Goal: Information Seeking & Learning: Learn about a topic

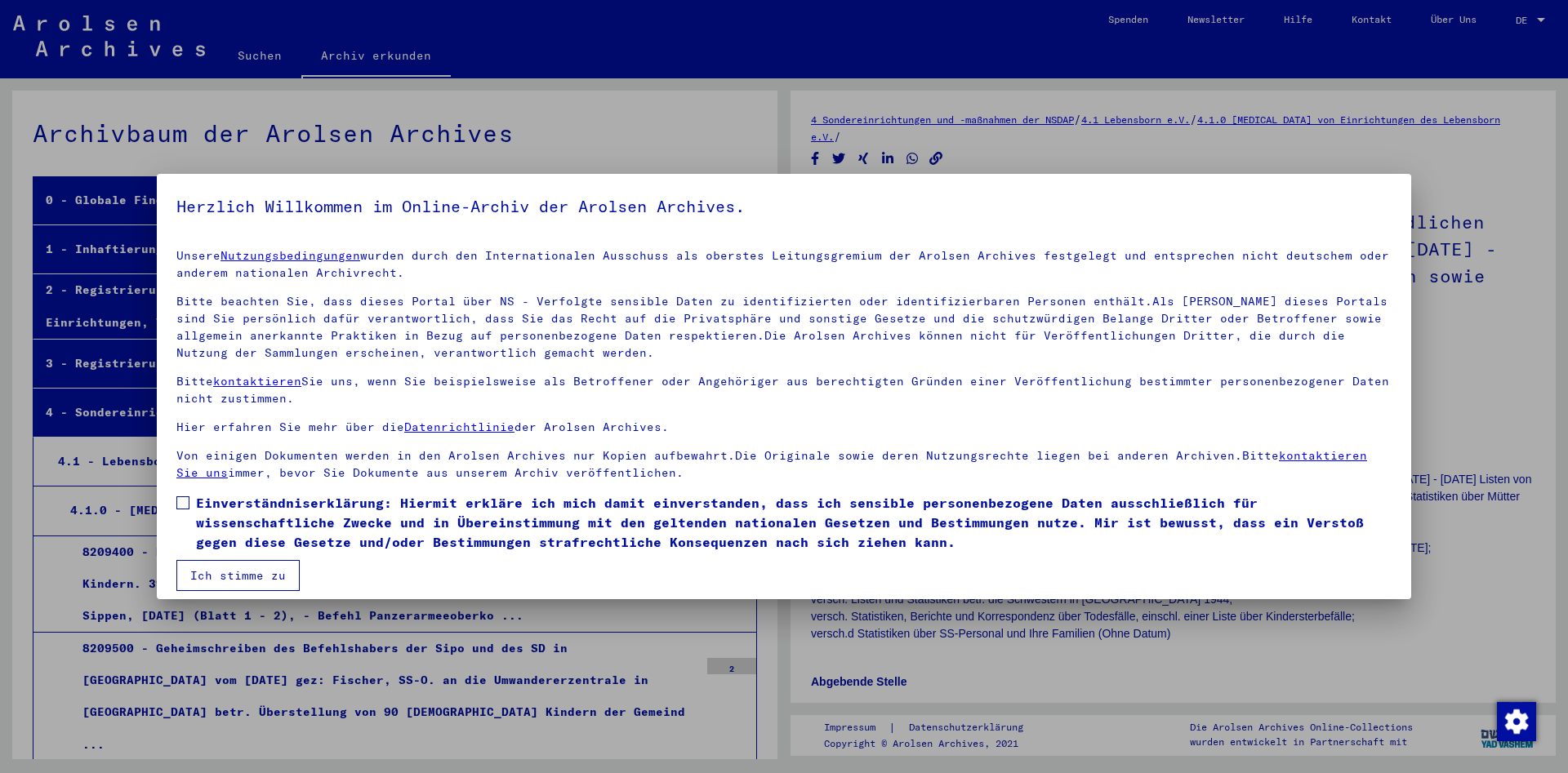
scroll to position [25, 0]
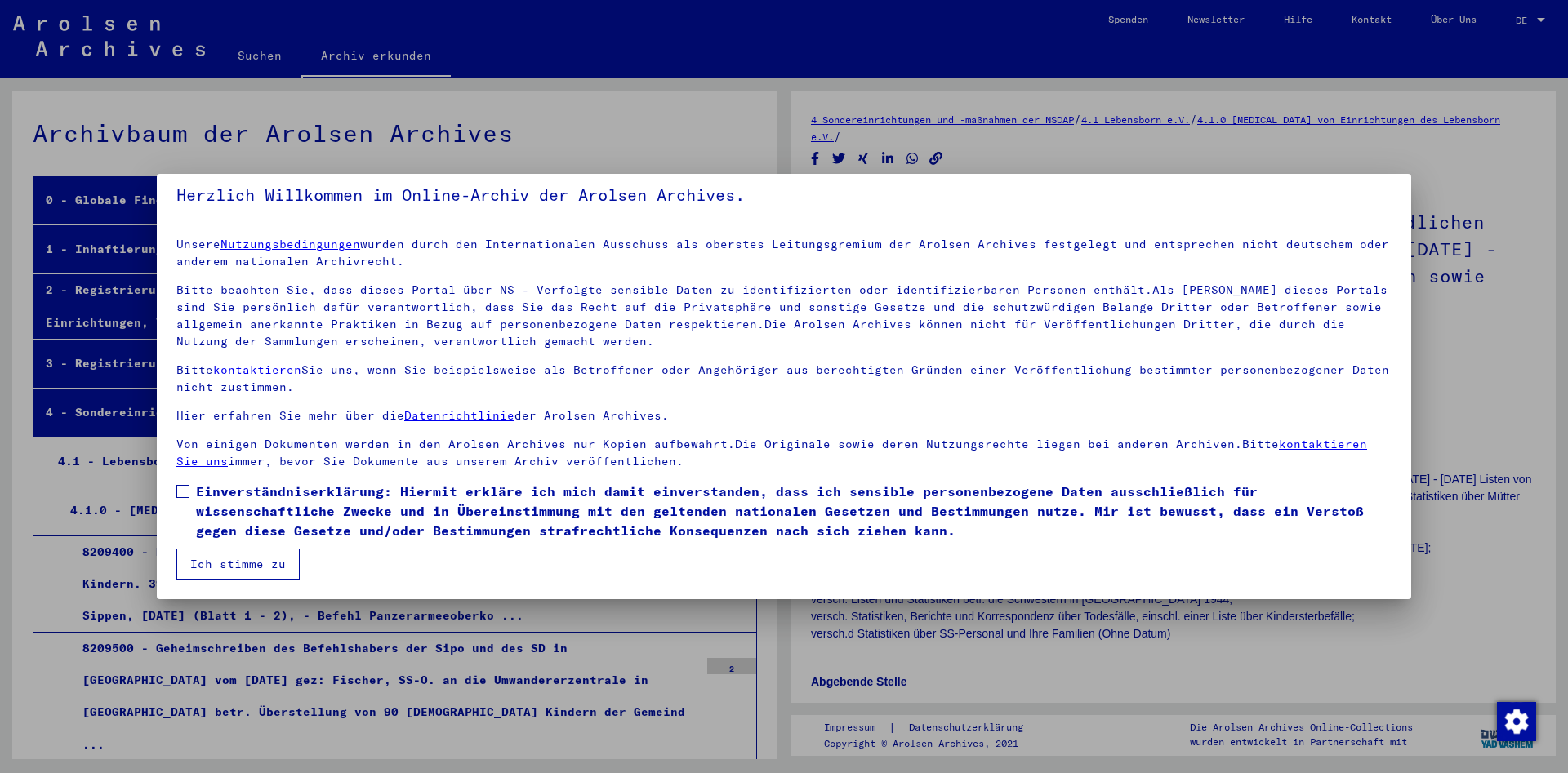
click at [243, 561] on button "Ich stimme zu" at bounding box center [237, 565] width 124 height 31
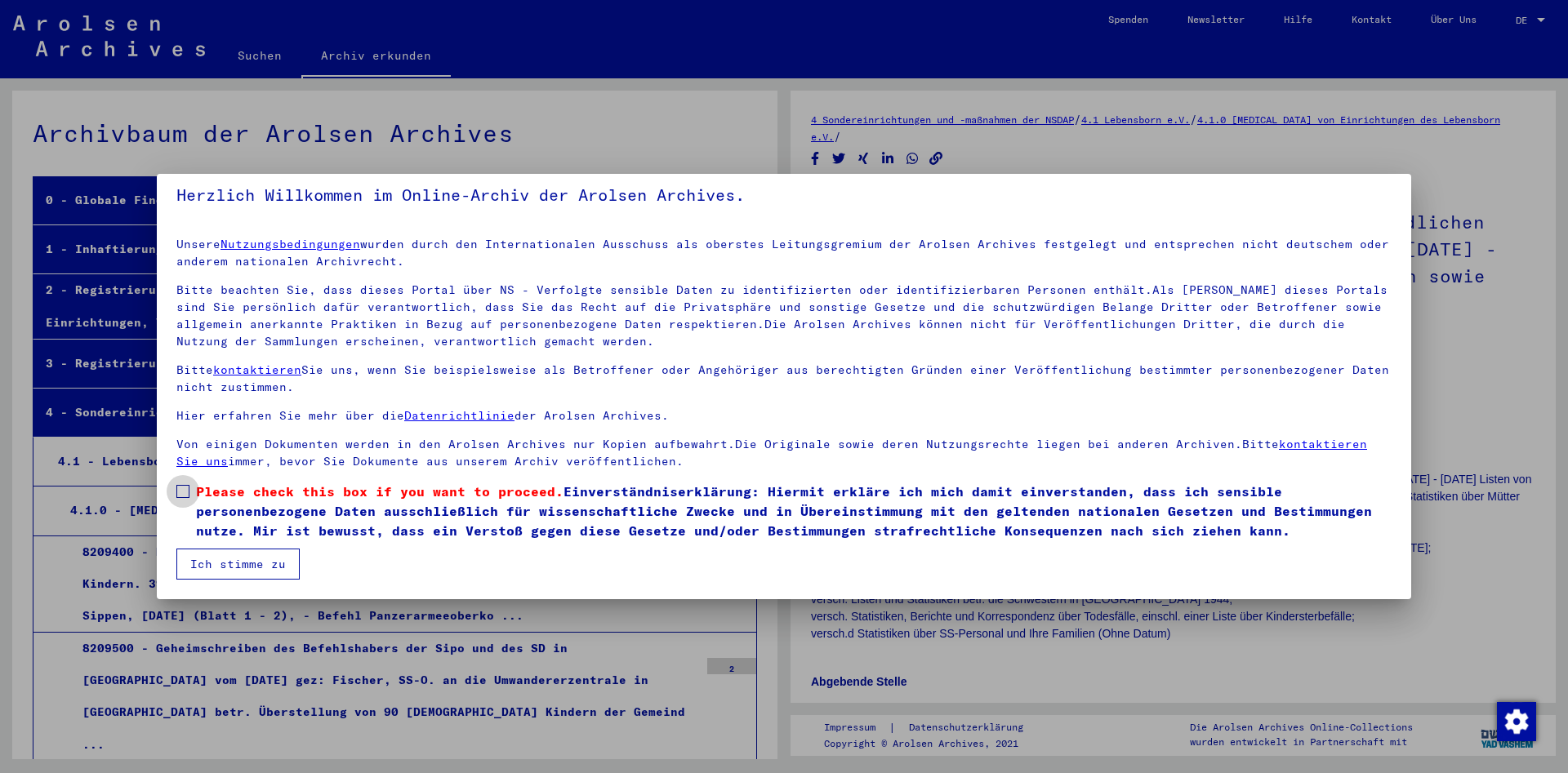
drag, startPoint x: 201, startPoint y: 485, endPoint x: 306, endPoint y: 494, distance: 105.4
click at [306, 494] on span "Please check this box if you want to proceed." at bounding box center [379, 492] width 367 height 17
drag, startPoint x: 202, startPoint y: 484, endPoint x: 480, endPoint y: 489, distance: 278.0
click at [463, 490] on span "Please check this box if you want to proceed." at bounding box center [379, 492] width 367 height 17
drag, startPoint x: 562, startPoint y: 485, endPoint x: 571, endPoint y: 496, distance: 14.2
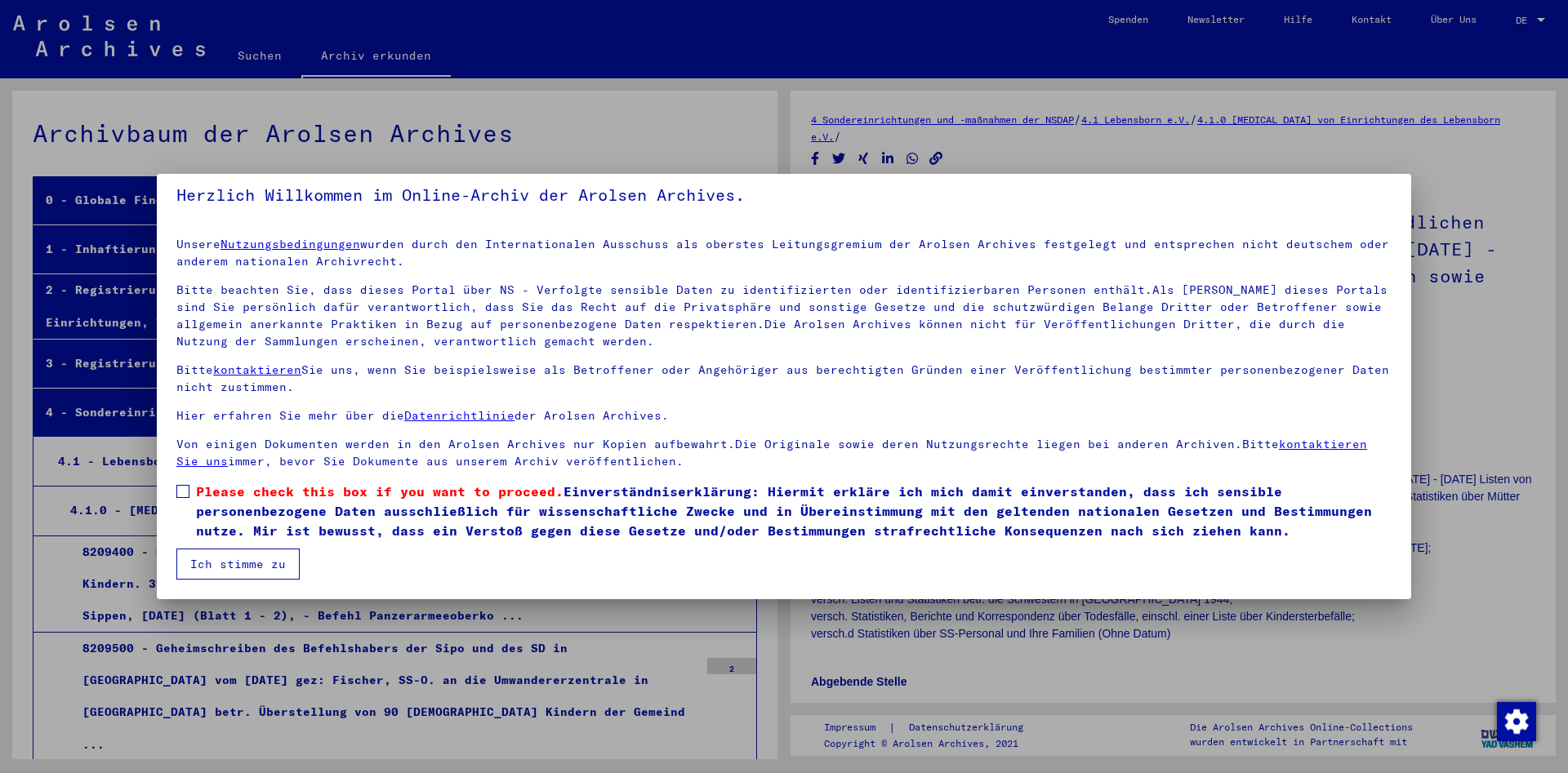
click at [491, 482] on span "Please check this box if you want to proceed. Einverständniserklärung: Hiermit …" at bounding box center [793, 511] width 1195 height 58
drag, startPoint x: 563, startPoint y: 485, endPoint x: 553, endPoint y: 489, distance: 10.8
click at [553, 489] on span "Please check this box if you want to proceed." at bounding box center [379, 492] width 367 height 17
click at [1513, 722] on img "Zustimmung ändern" at bounding box center [1516, 721] width 39 height 39
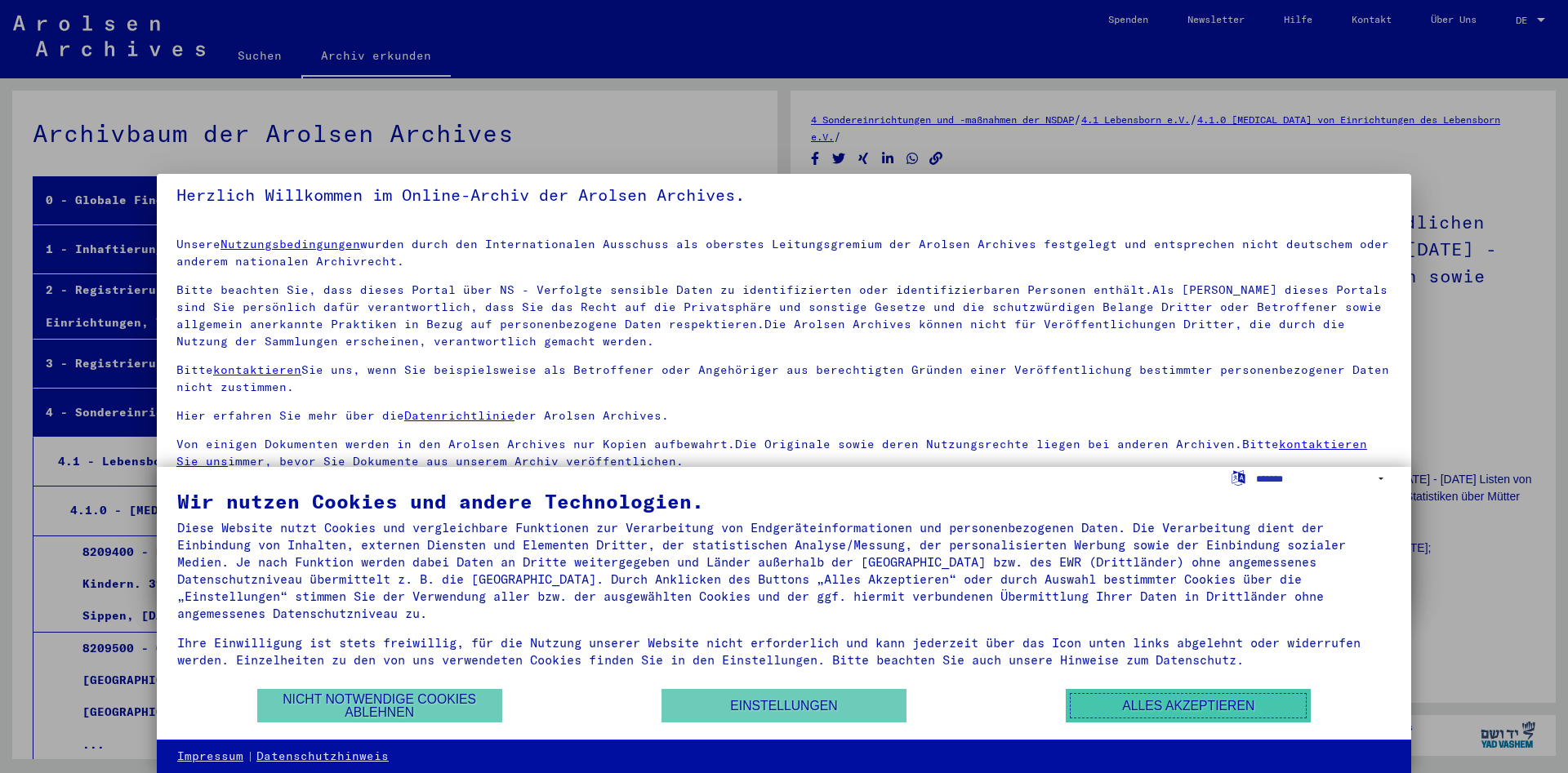
click at [1151, 712] on button "Alles akzeptieren" at bounding box center [1188, 706] width 245 height 33
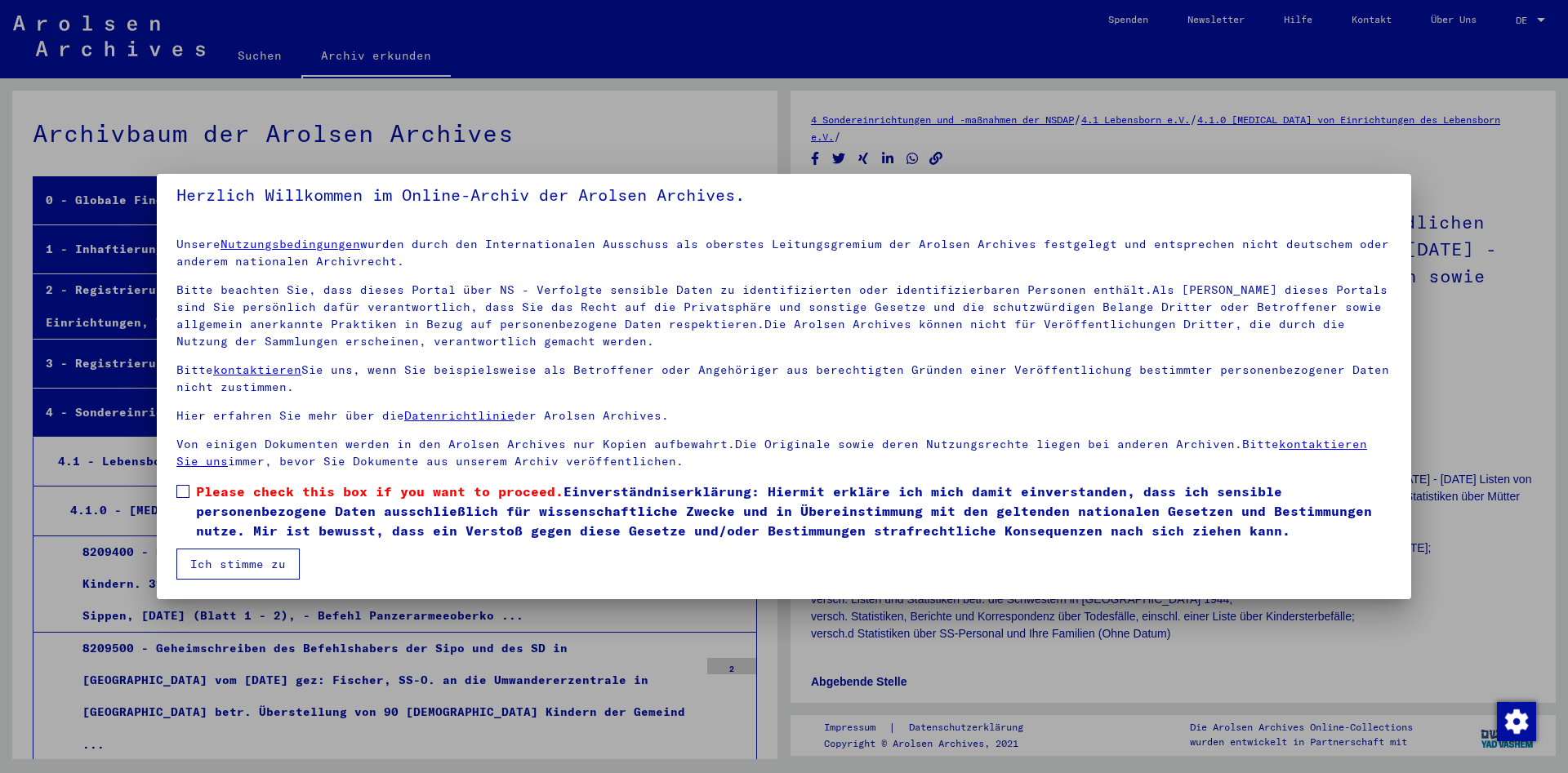
drag, startPoint x: 673, startPoint y: 452, endPoint x: 673, endPoint y: 433, distance: 19.0
click at [1512, 348] on div at bounding box center [784, 386] width 1568 height 773
click at [240, 570] on button "Ich stimme zu" at bounding box center [237, 565] width 124 height 31
click at [238, 567] on button "Ich stimme zu" at bounding box center [237, 565] width 124 height 31
click at [236, 560] on button "Ich stimme zu" at bounding box center [237, 565] width 124 height 31
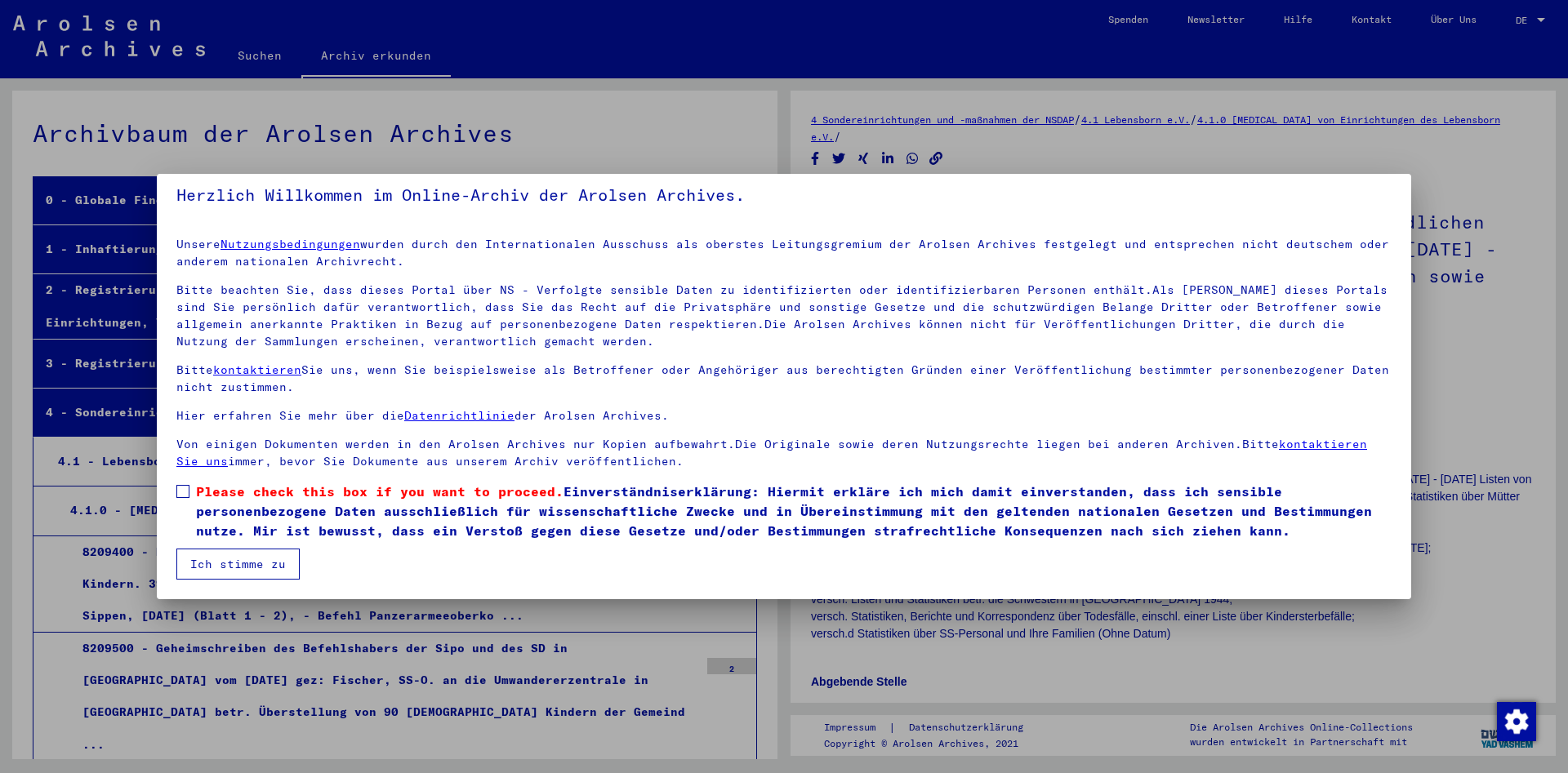
click at [205, 562] on button "Ich stimme zu" at bounding box center [237, 565] width 124 height 31
click at [185, 491] on span at bounding box center [182, 491] width 13 height 13
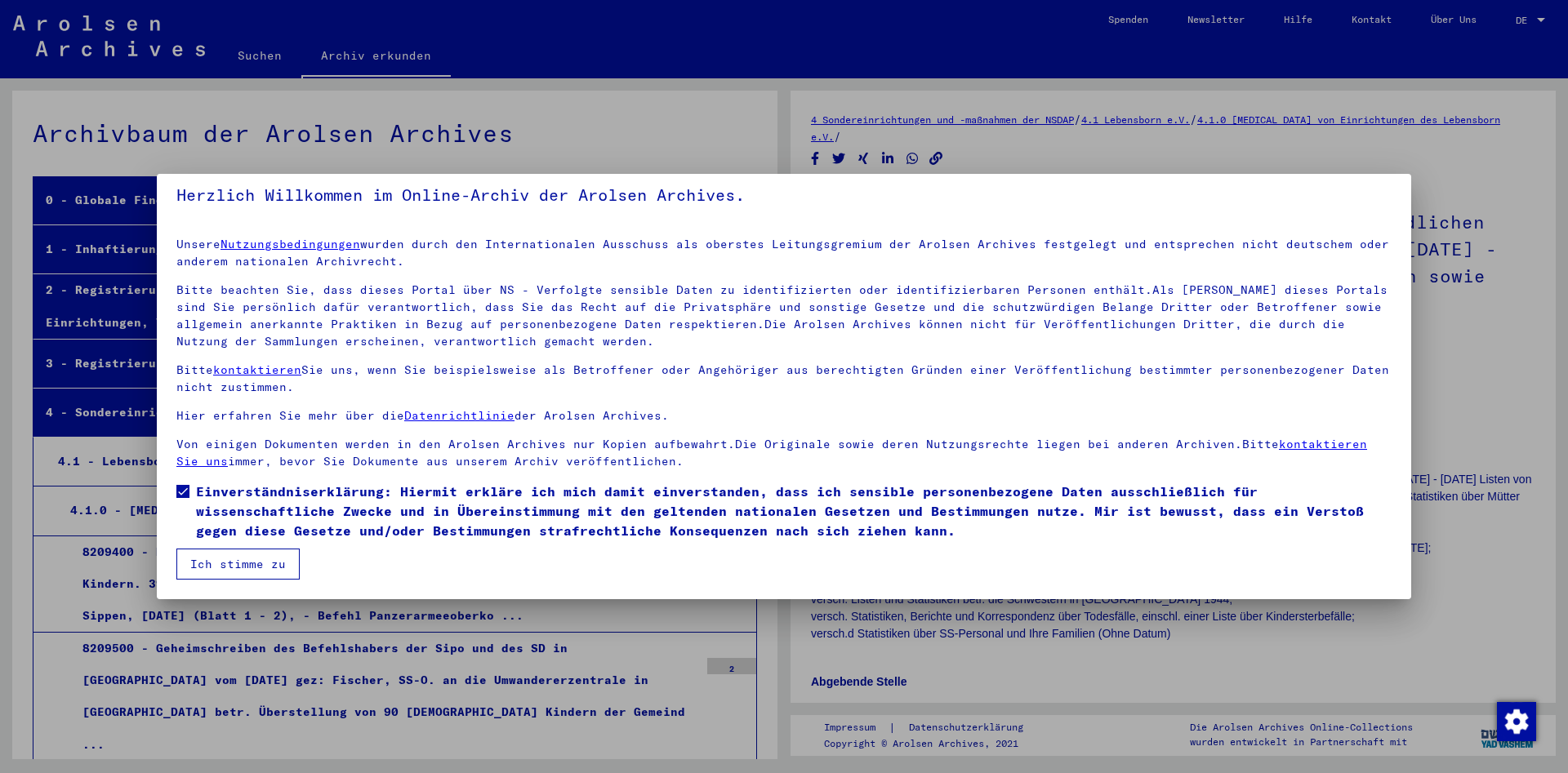
click at [244, 563] on button "Ich stimme zu" at bounding box center [237, 565] width 124 height 31
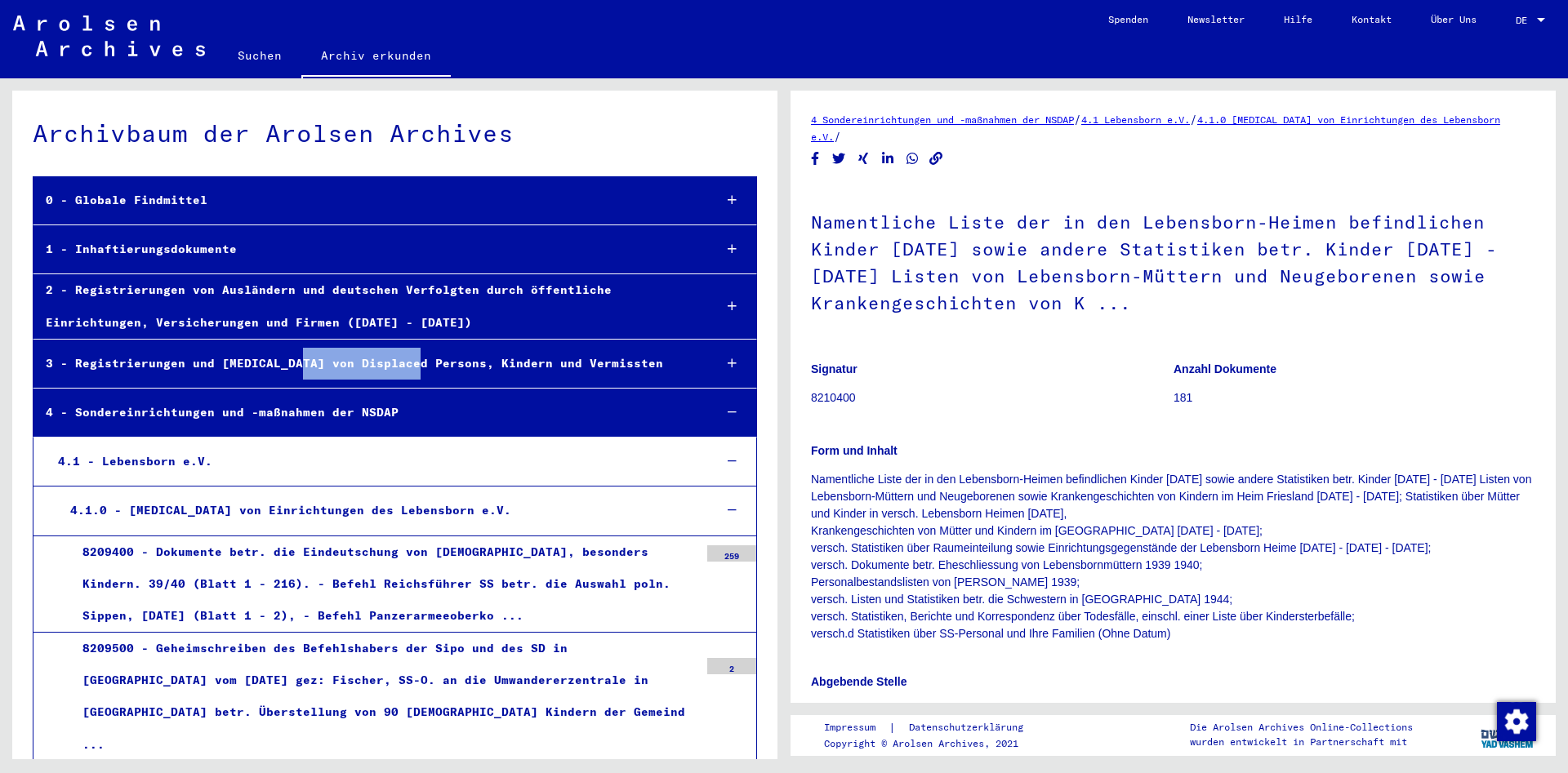
drag, startPoint x: 310, startPoint y: 378, endPoint x: 435, endPoint y: 383, distance: 125.1
click at [435, 380] on div "3 - Registrierungen und [MEDICAL_DATA] von Displaced Persons, Kindern und Vermi…" at bounding box center [366, 363] width 667 height 32
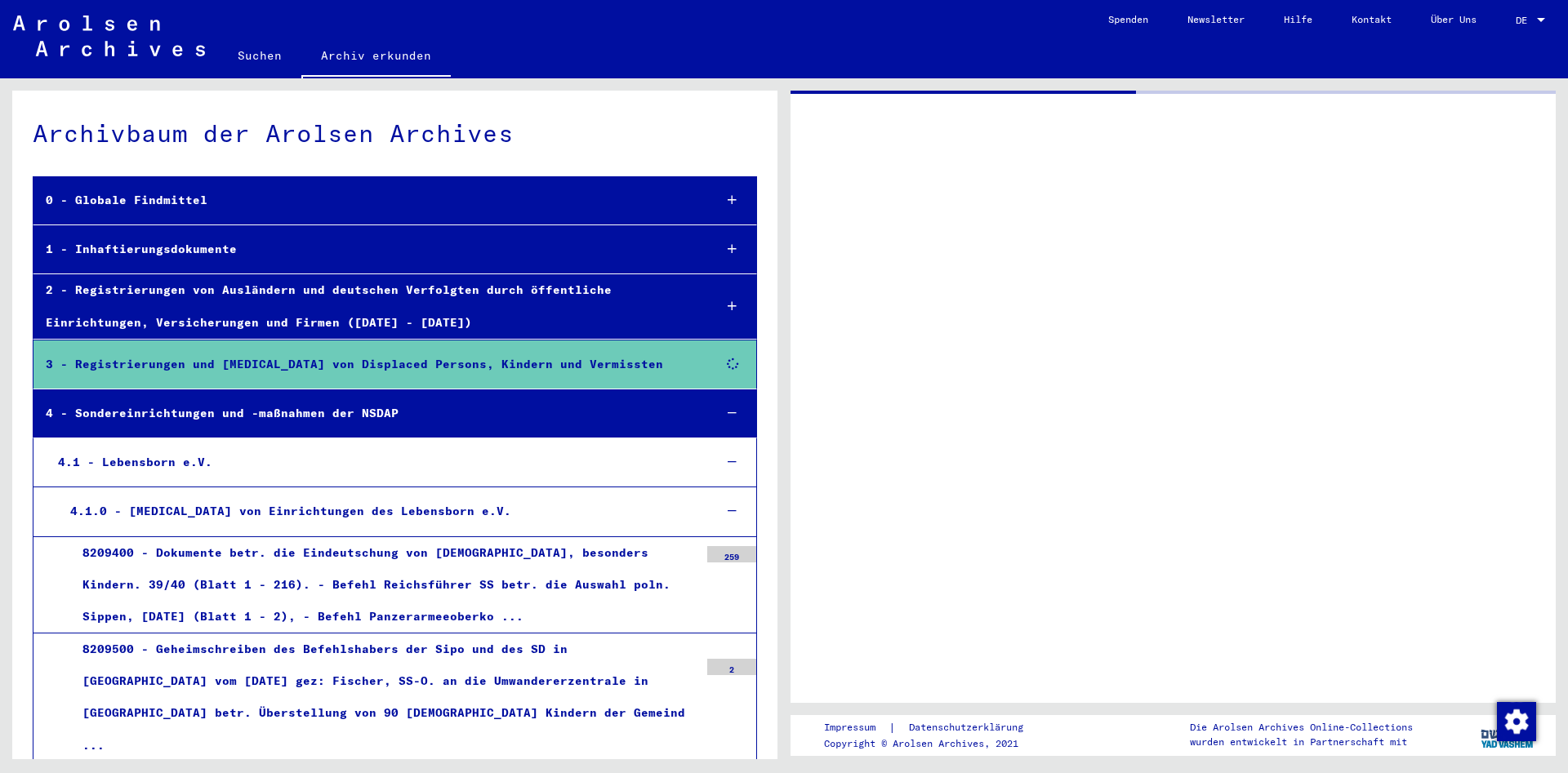
click at [288, 381] on div "3 - Registrierungen und [MEDICAL_DATA] von Displaced Persons, Kindern und Vermi…" at bounding box center [366, 364] width 667 height 32
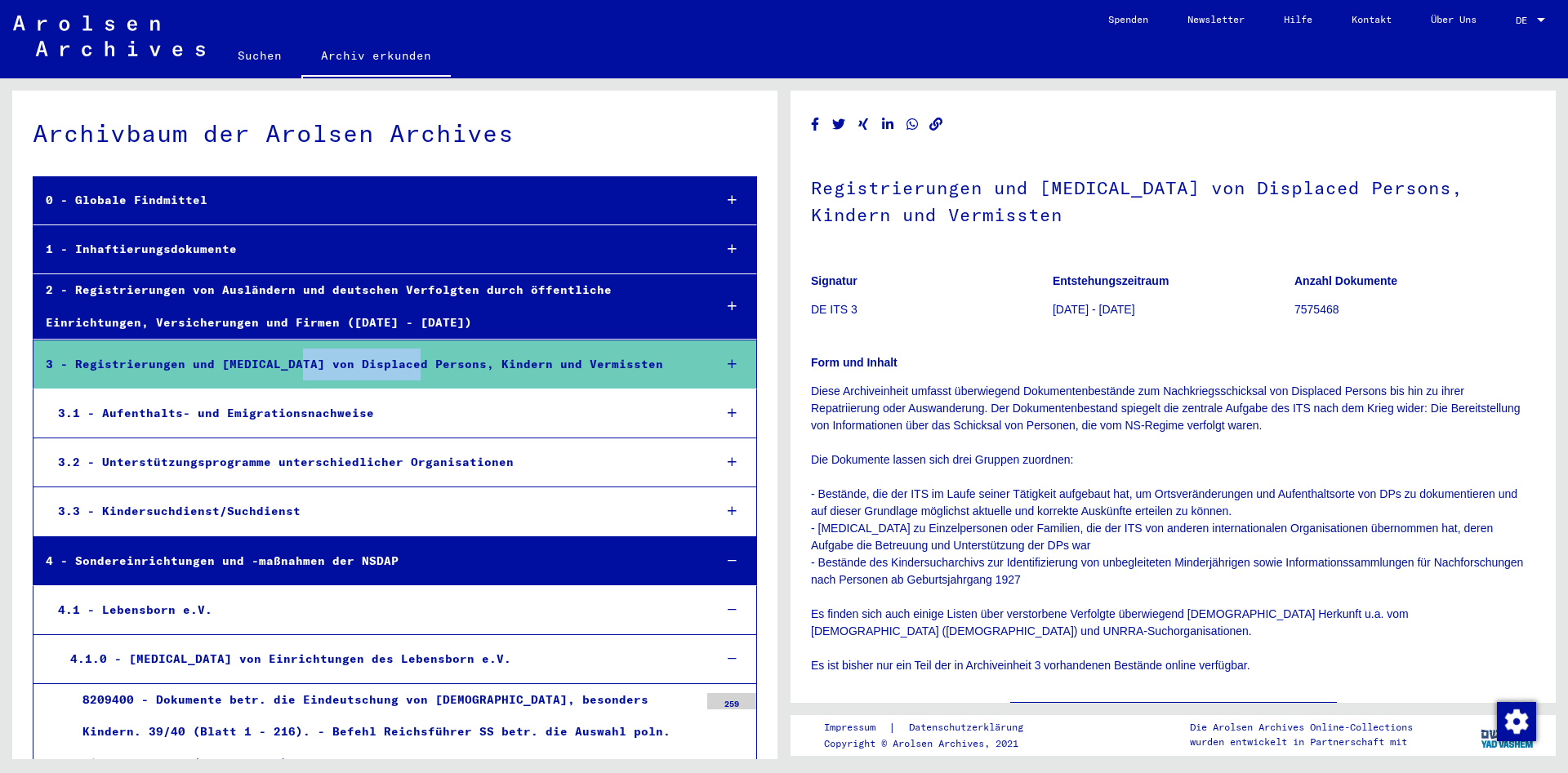
drag, startPoint x: 309, startPoint y: 376, endPoint x: 432, endPoint y: 383, distance: 123.2
click at [432, 381] on div "3 - Registrierungen und [MEDICAL_DATA] von Displaced Persons, Kindern und Vermi…" at bounding box center [366, 364] width 667 height 32
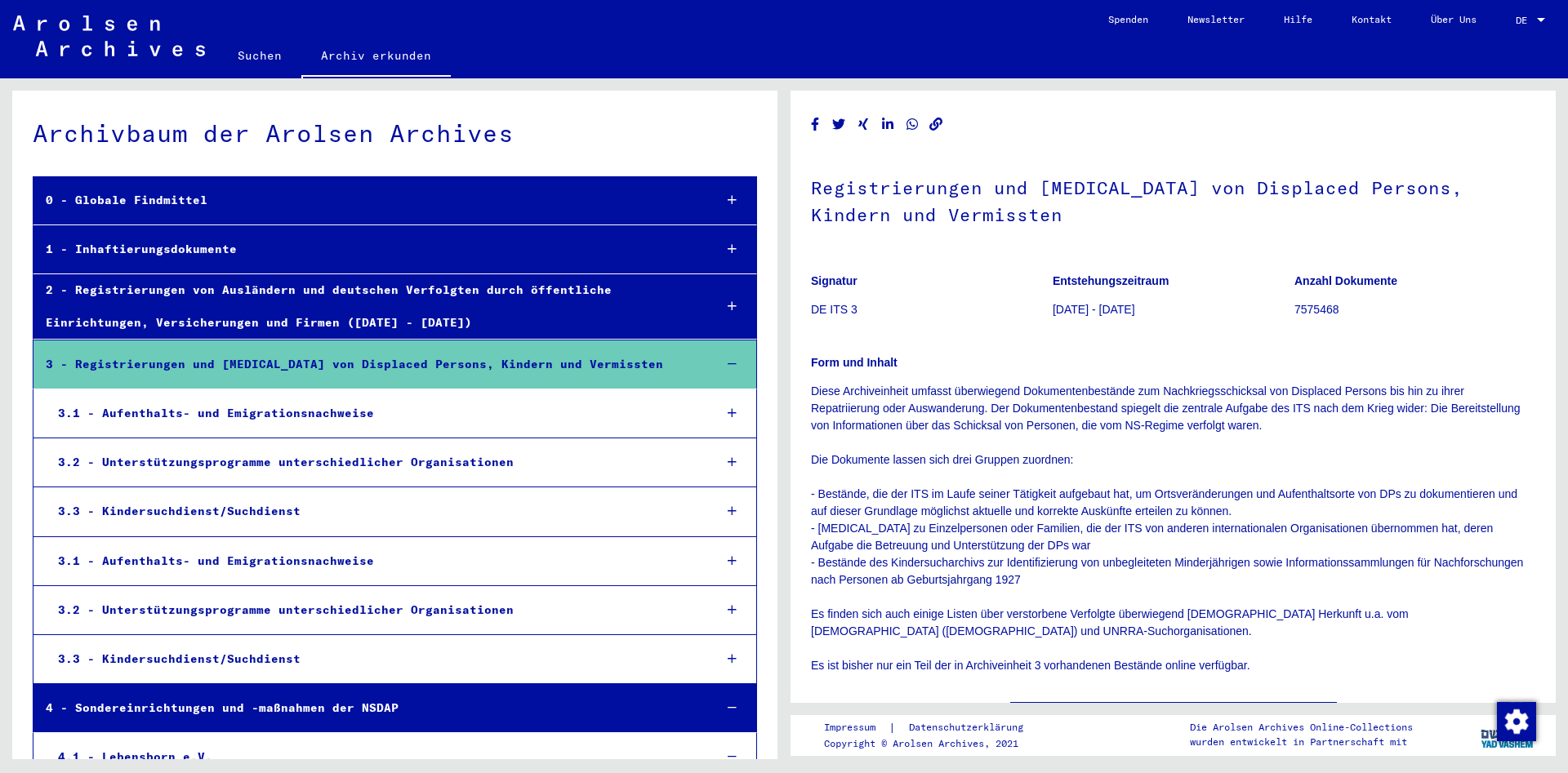
click at [341, 381] on div "3 - Registrierungen und [MEDICAL_DATA] von Displaced Persons, Kindern und Vermi…" at bounding box center [366, 364] width 667 height 32
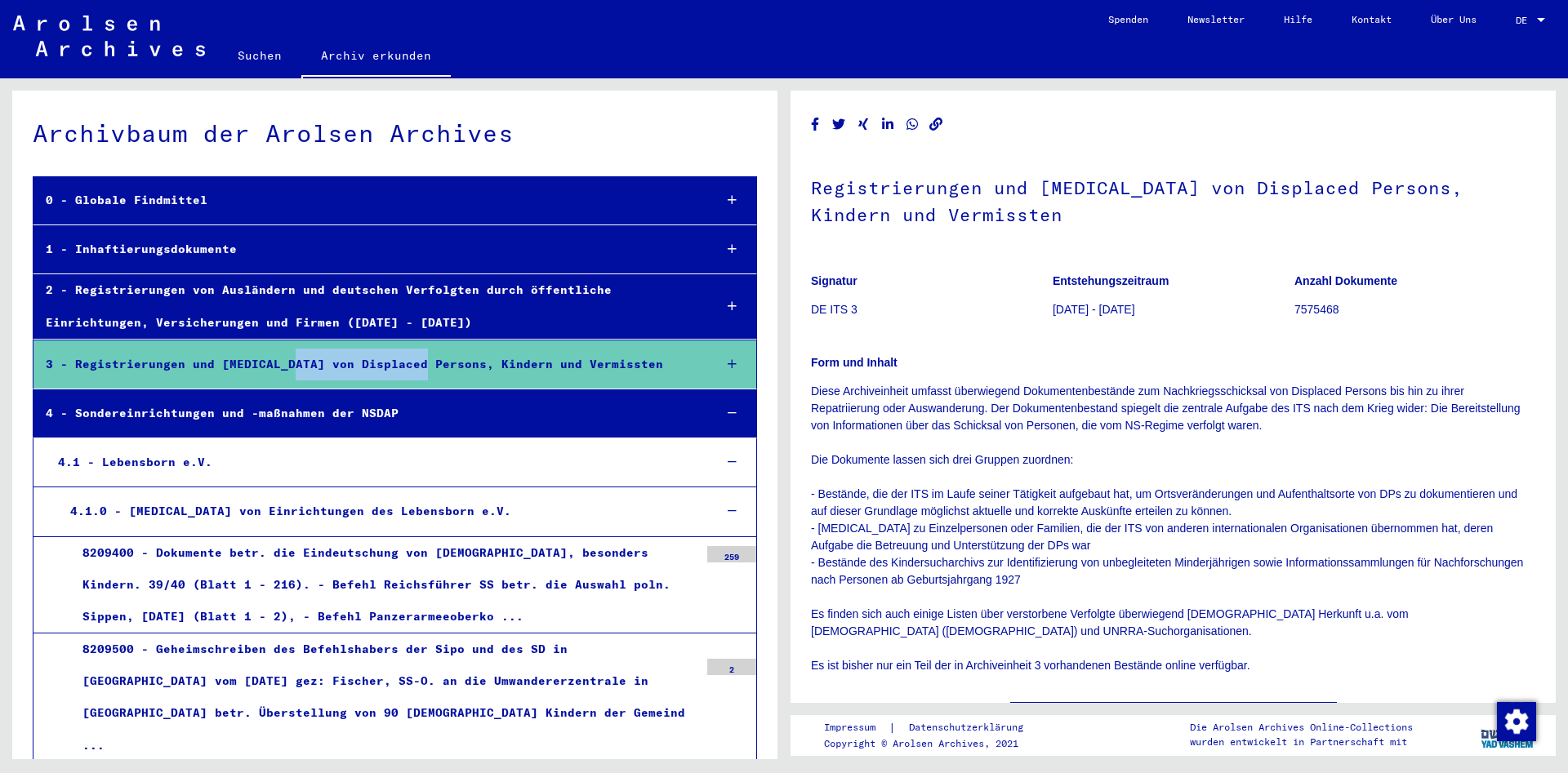
copy div "Displaced Persons,"
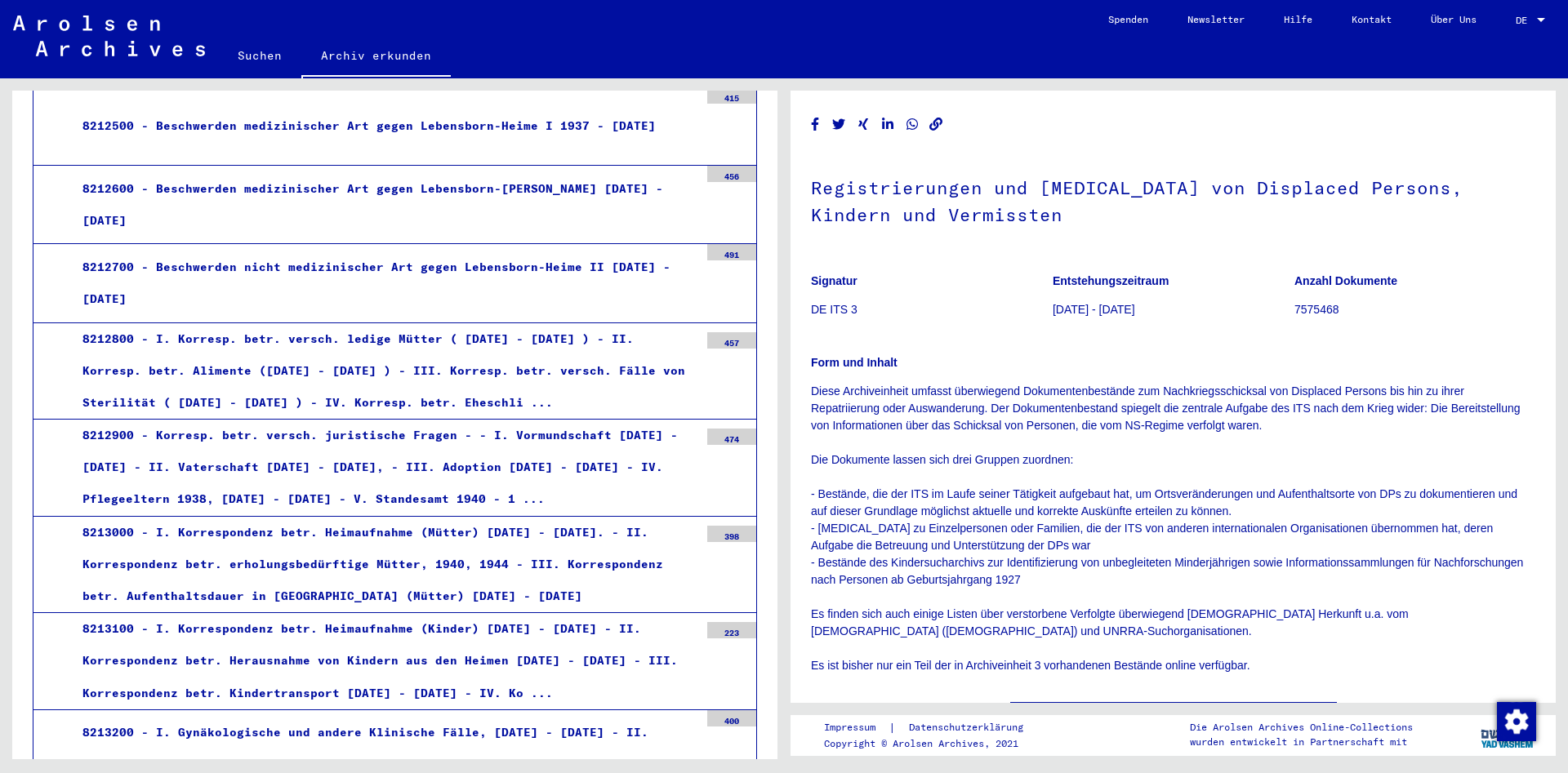
scroll to position [3351, 0]
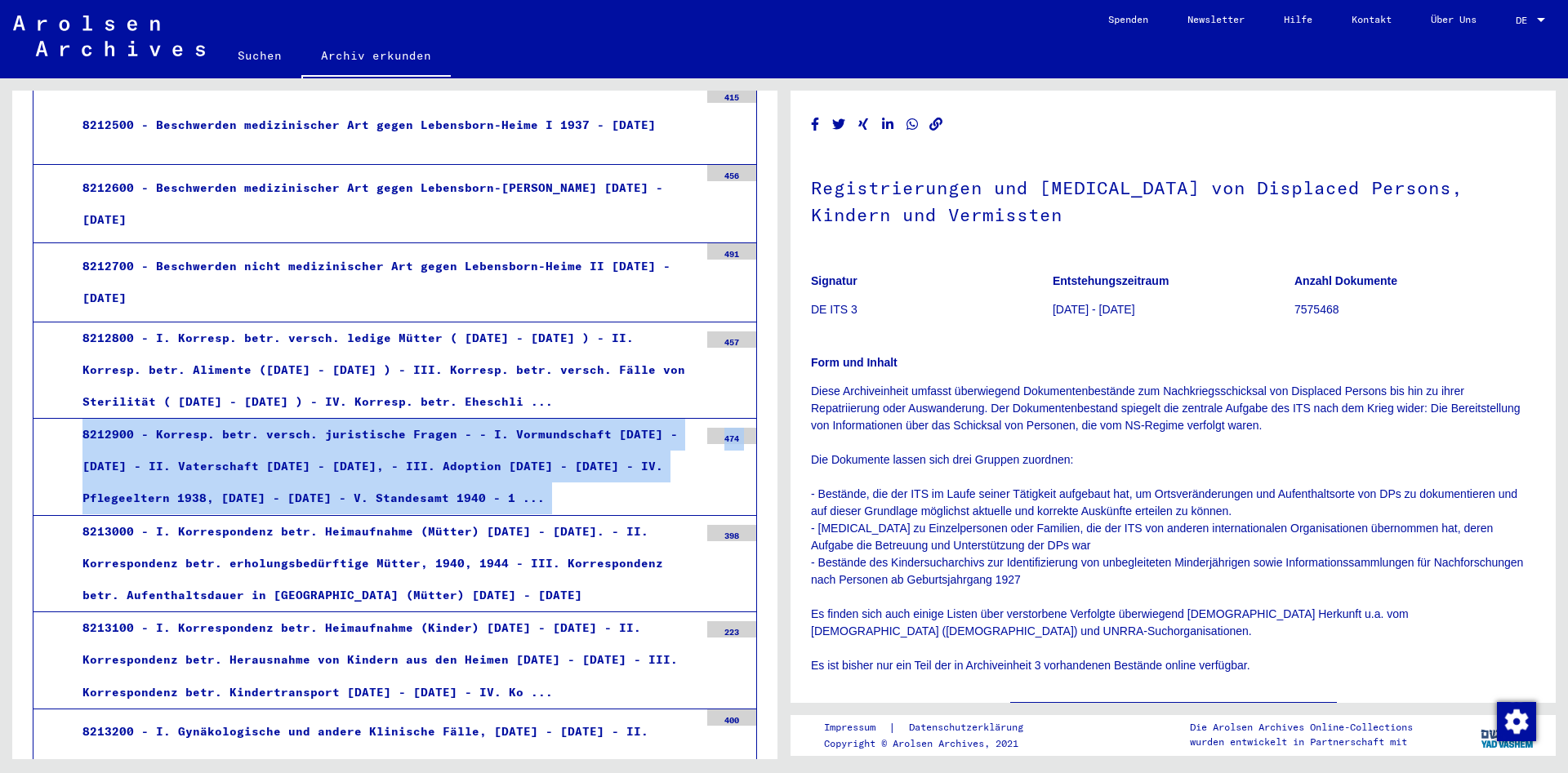
drag, startPoint x: 84, startPoint y: 550, endPoint x: 78, endPoint y: 649, distance: 99.2
click at [78, 649] on mat-tree "0 - Globale Findmittel 1 - Inhaftierungsdokumente 2 - Registrierungen von Auslä…" at bounding box center [395, 6] width 724 height 6361
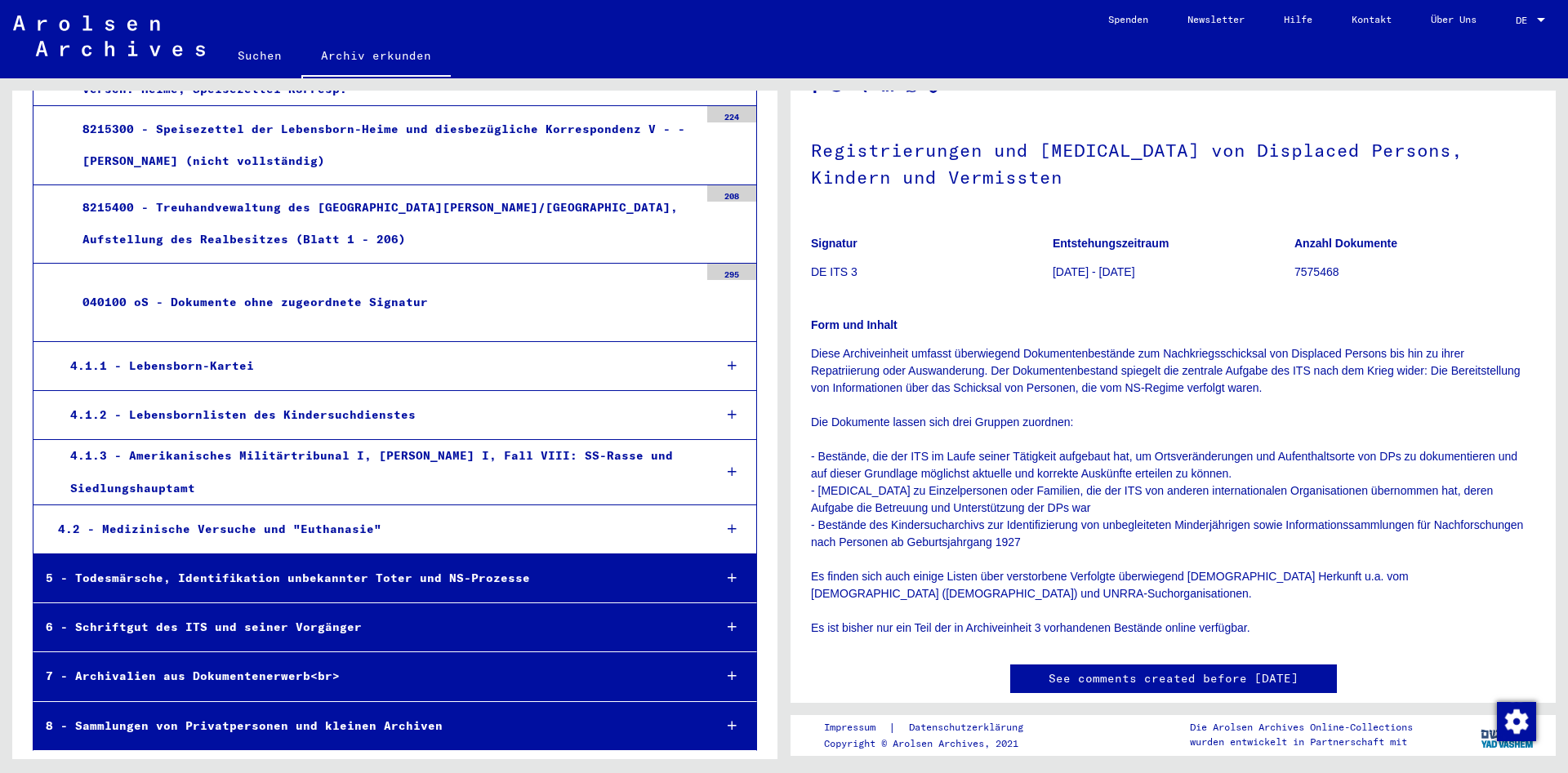
scroll to position [0, 0]
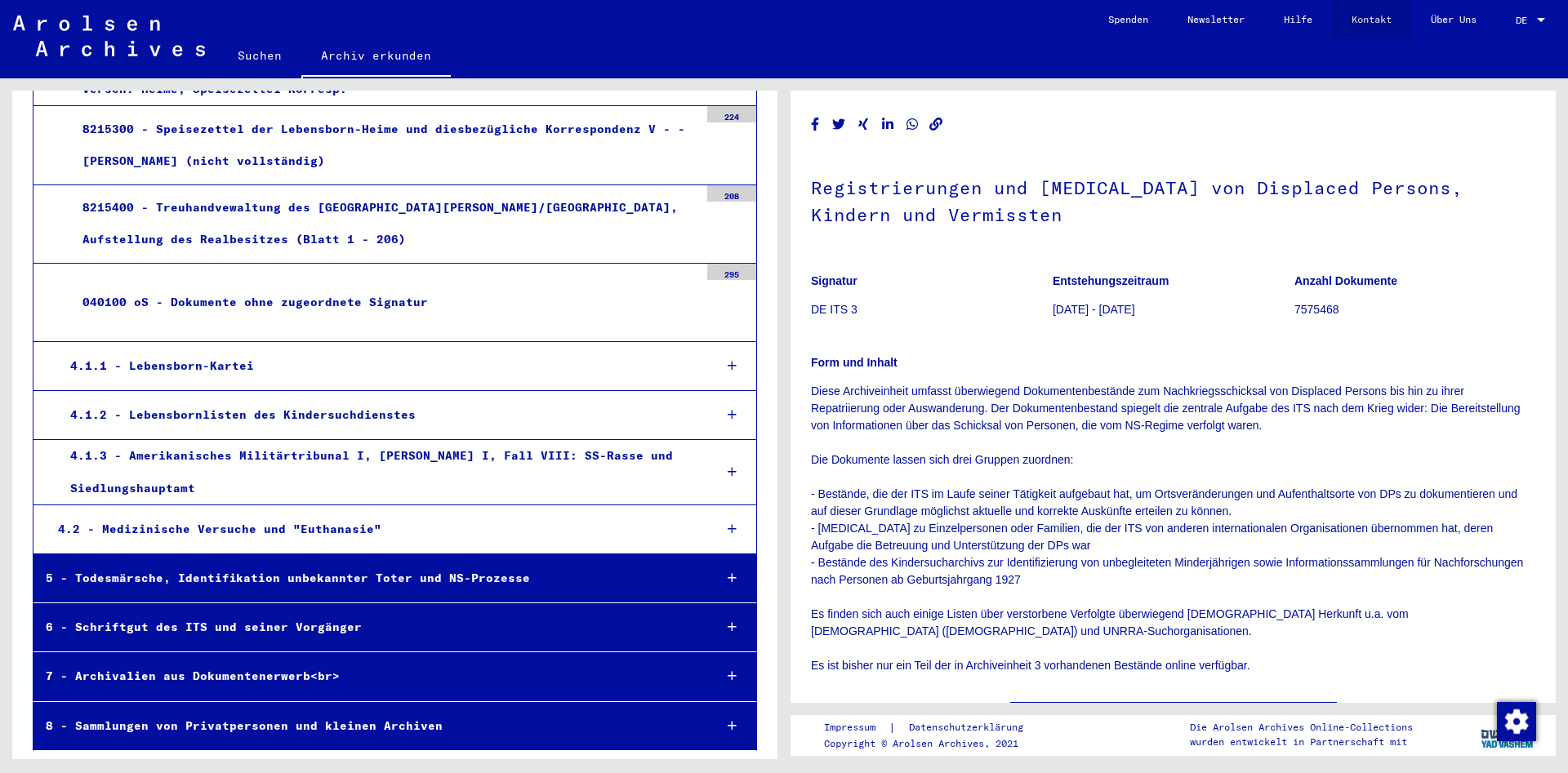
click at [1345, 22] on link "Kontakt" at bounding box center [1370, 19] width 79 height 39
